Goal: Information Seeking & Learning: Find specific fact

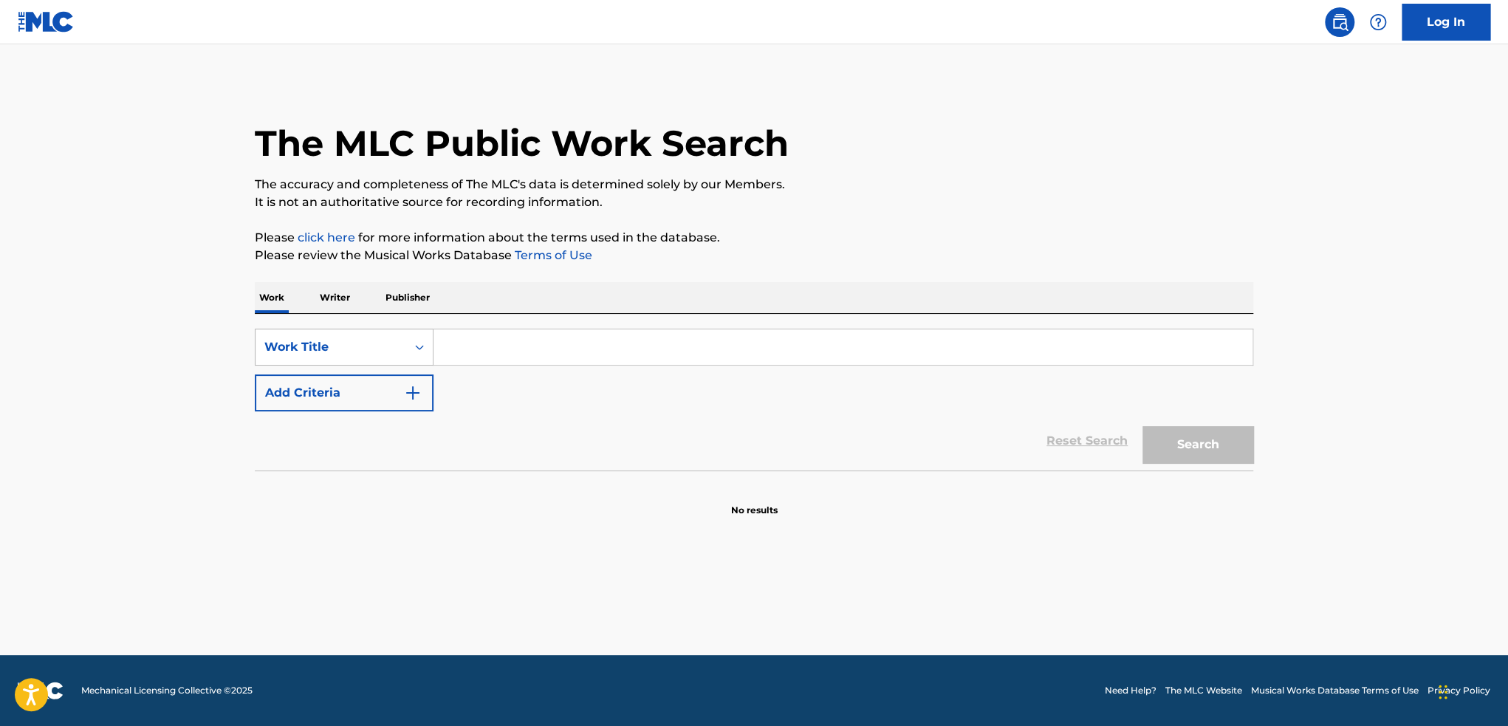
click at [340, 357] on div "Work Title" at bounding box center [330, 347] width 151 height 28
click at [340, 428] on div "ISWC" at bounding box center [343, 420] width 177 height 37
click at [499, 359] on input "Search Form" at bounding box center [842, 346] width 819 height 35
paste input "T9028821354"
type input "T9028821354"
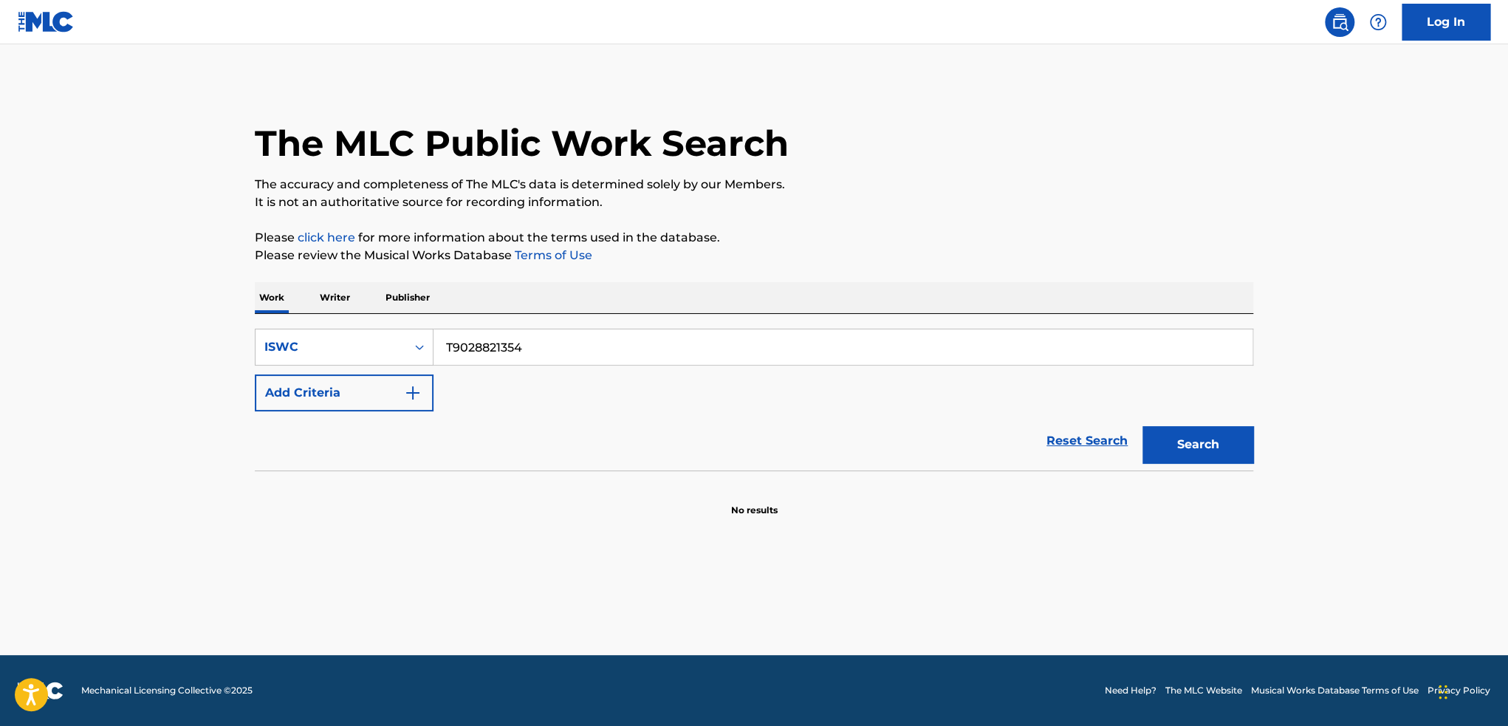
click at [1204, 432] on button "Search" at bounding box center [1197, 444] width 111 height 37
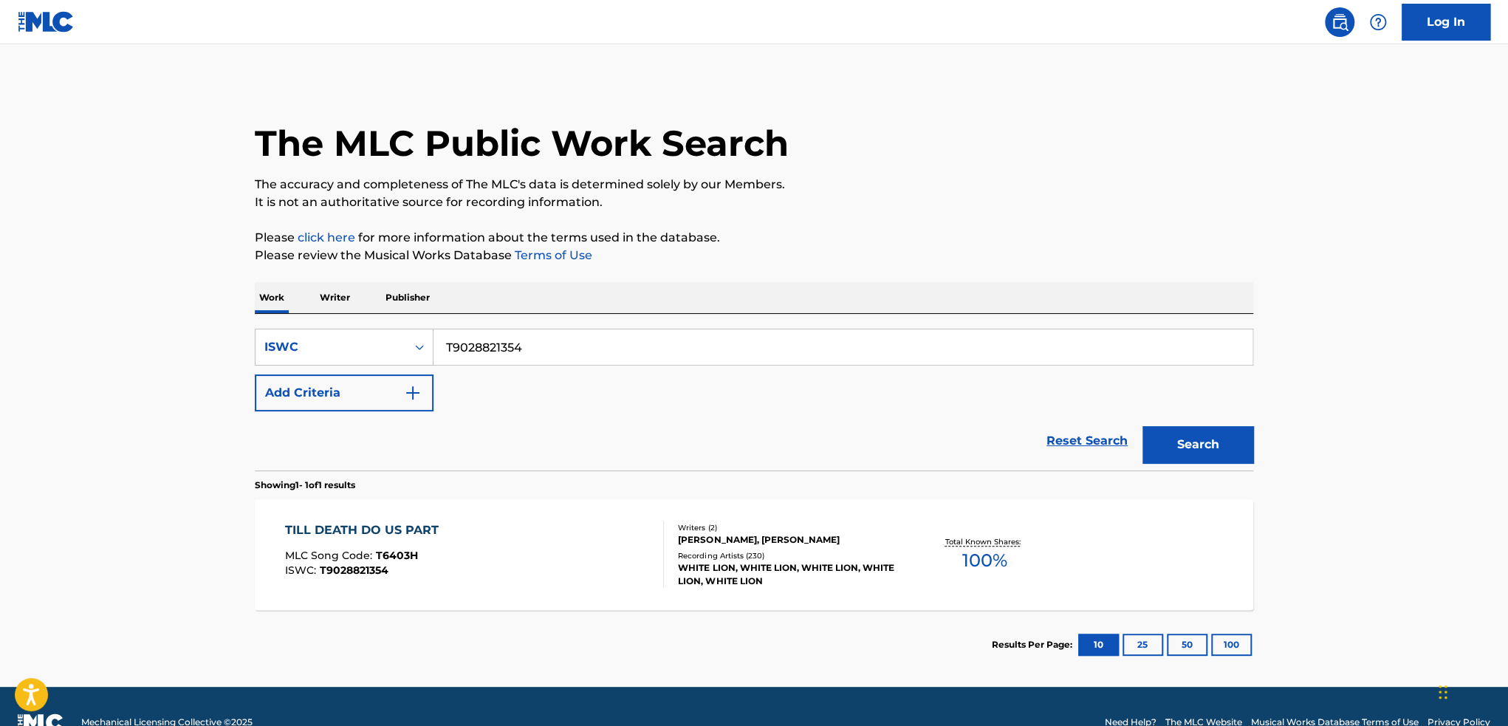
click at [706, 539] on div "[PERSON_NAME], [PERSON_NAME]" at bounding box center [789, 539] width 223 height 13
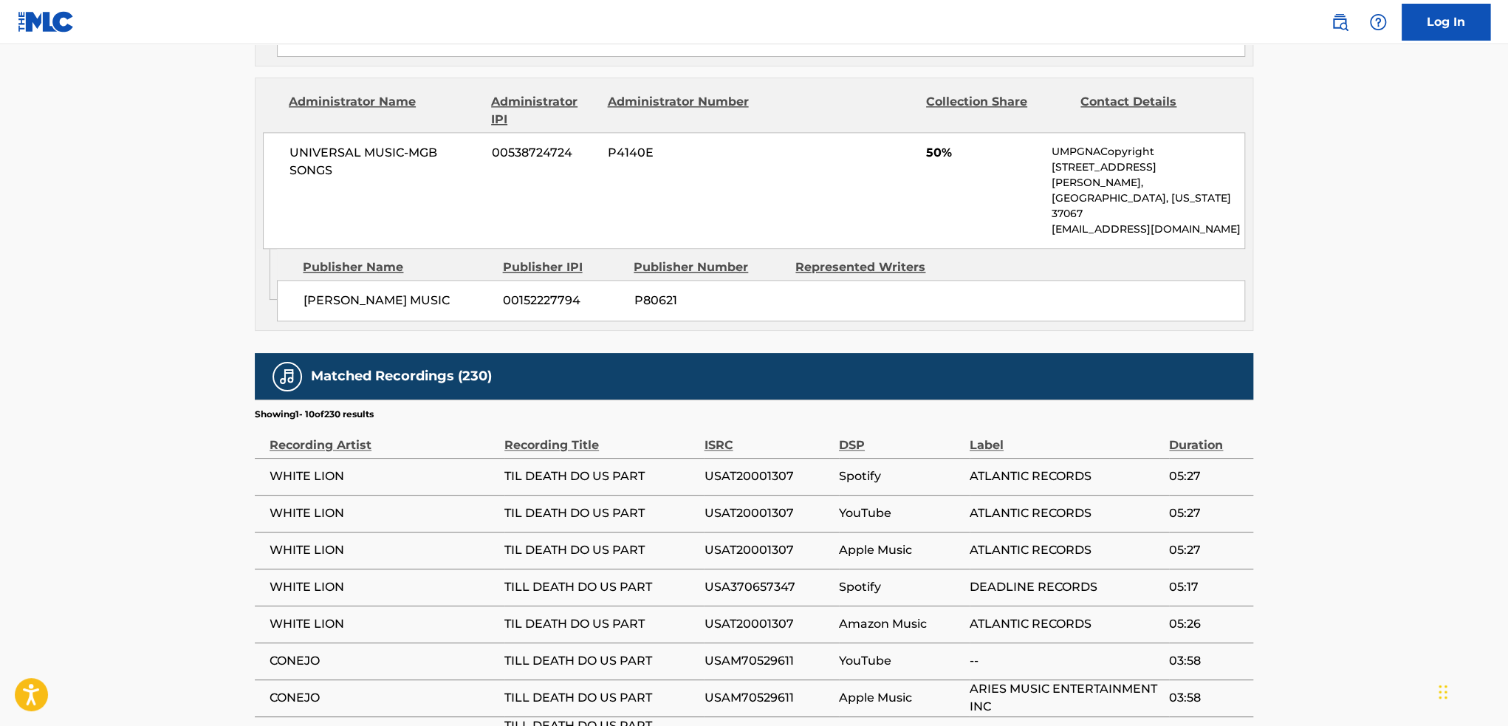
scroll to position [1108, 0]
